Goal: Information Seeking & Learning: Find specific fact

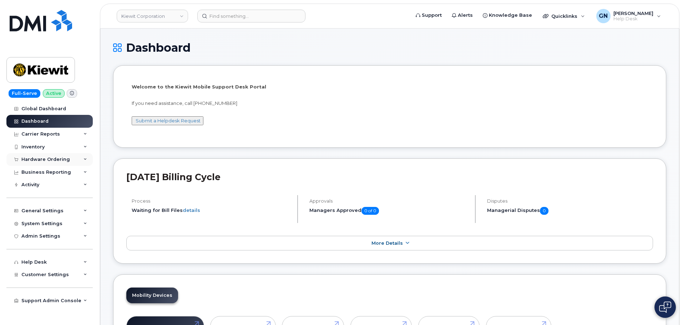
click at [45, 162] on div "Hardware Ordering" at bounding box center [45, 160] width 49 height 6
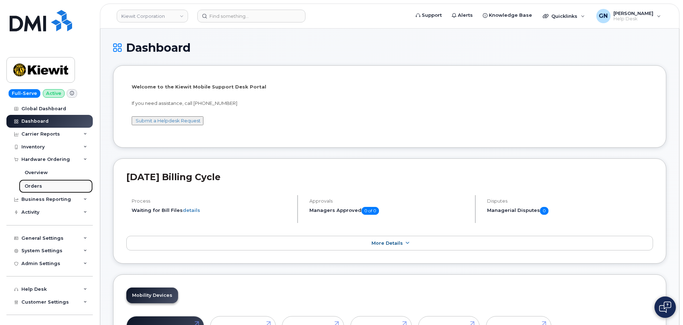
click at [47, 187] on link "Orders" at bounding box center [56, 186] width 74 height 14
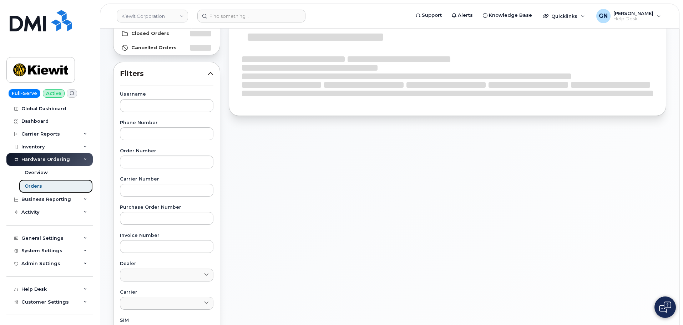
scroll to position [71, 0]
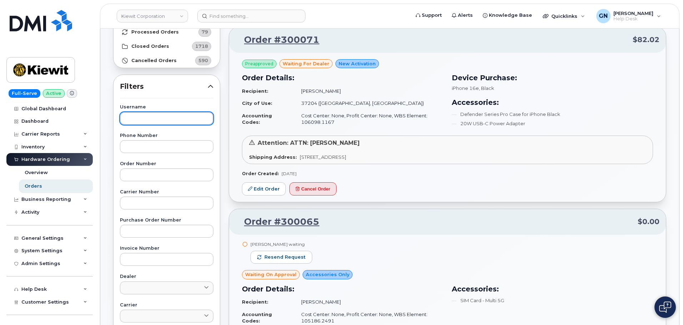
click at [145, 116] on input "text" at bounding box center [166, 118] width 93 height 13
paste input "[PERSON_NAME]"
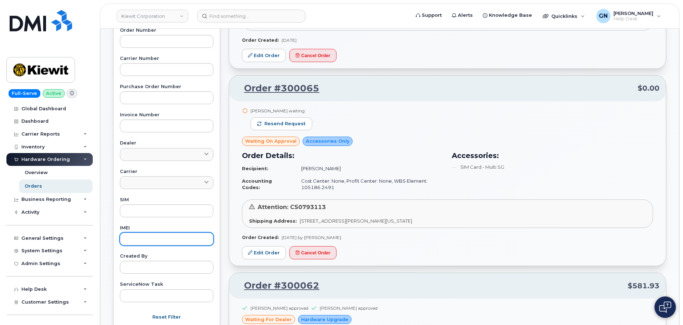
scroll to position [250, 0]
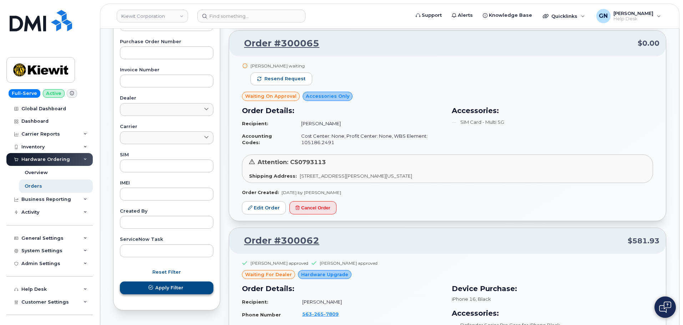
type input "[PERSON_NAME]"
click at [166, 288] on span "Apply Filter" at bounding box center [169, 287] width 28 height 7
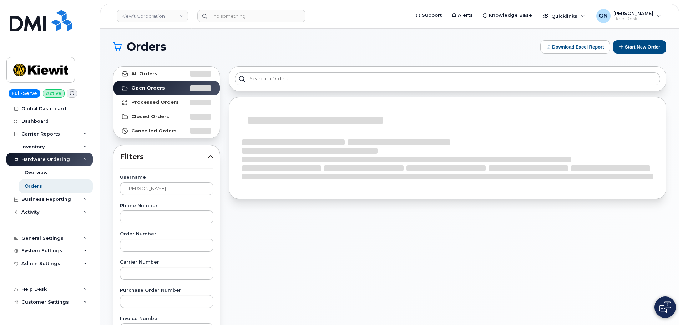
scroll to position [0, 0]
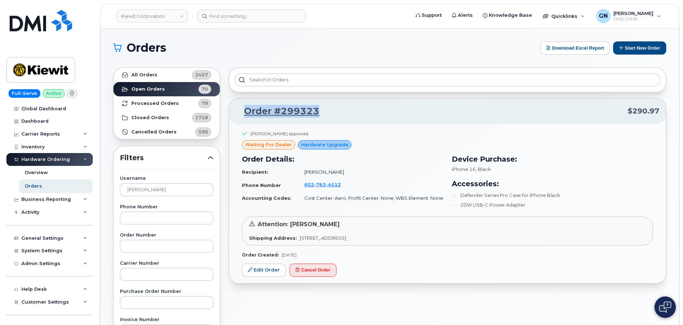
drag, startPoint x: 320, startPoint y: 109, endPoint x: 254, endPoint y: 118, distance: 67.4
click at [249, 115] on p "Order #299323 $290.97" at bounding box center [447, 111] width 424 height 13
click at [324, 110] on p "Order #299323 $290.97" at bounding box center [447, 111] width 424 height 13
click at [329, 113] on p "Order #299323 $290.97" at bounding box center [447, 111] width 424 height 13
drag, startPoint x: 319, startPoint y: 113, endPoint x: 253, endPoint y: 115, distance: 66.7
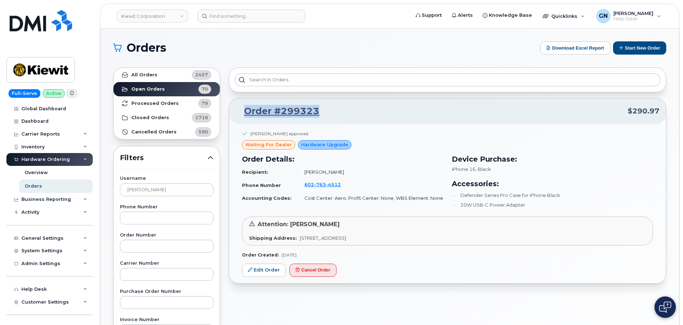
click at [249, 114] on p "Order #299323 $290.97" at bounding box center [447, 111] width 424 height 13
copy link "rder #299323"
click at [410, 139] on div "Tyrone Lymous approved" at bounding box center [447, 136] width 411 height 10
click at [260, 272] on link "Edit Order" at bounding box center [264, 270] width 44 height 13
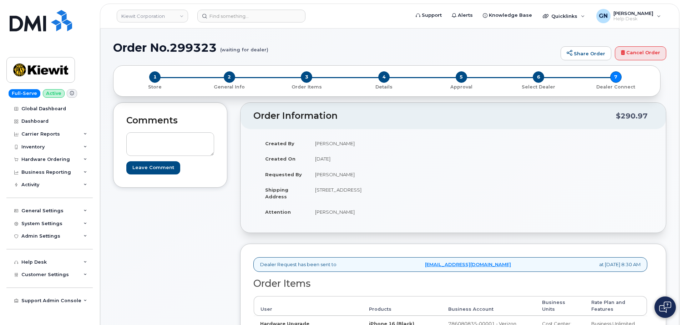
click at [233, 49] on small "(waiting for dealer)" at bounding box center [244, 46] width 48 height 11
drag, startPoint x: 233, startPoint y: 49, endPoint x: 252, endPoint y: 50, distance: 18.6
click at [252, 50] on small "(waiting for dealer)" at bounding box center [244, 46] width 48 height 11
copy small "waiting for dealer"
drag, startPoint x: 57, startPoint y: 71, endPoint x: 66, endPoint y: 66, distance: 10.6
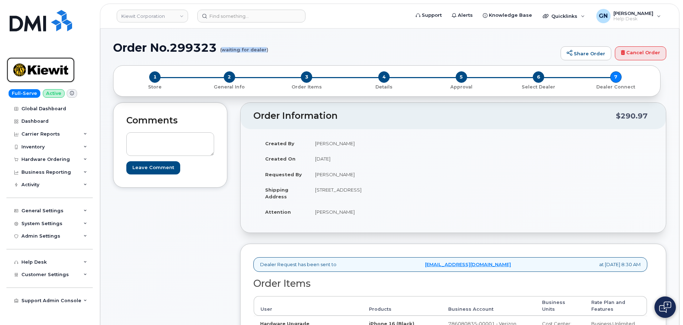
click at [57, 71] on img at bounding box center [40, 70] width 55 height 21
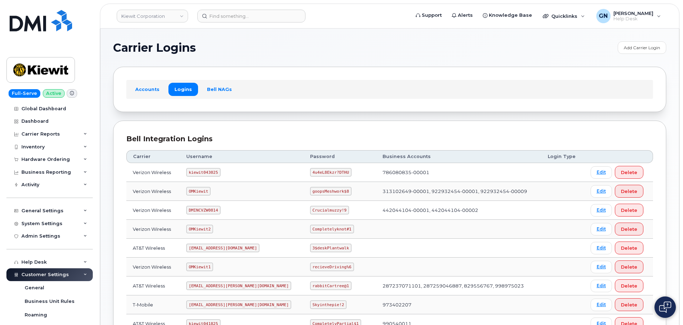
click at [207, 174] on code "kiewit043025" at bounding box center [203, 172] width 34 height 9
click at [207, 173] on code "kiewit043025" at bounding box center [203, 172] width 34 height 9
copy code "kiewit043025"
click at [310, 170] on code "4u4eL8Ekzr?DTHU" at bounding box center [330, 172] width 41 height 9
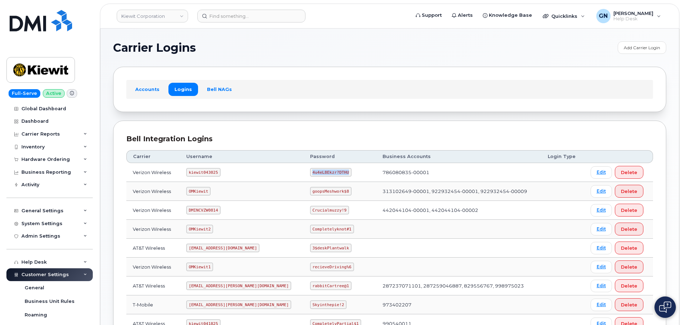
click at [310, 170] on code "4u4eL8Ekzr?DTHU" at bounding box center [330, 172] width 41 height 9
copy code "4u4eL8Ekzr?DTHU"
click at [42, 67] on img at bounding box center [40, 70] width 55 height 21
